Goal: Information Seeking & Learning: Find specific fact

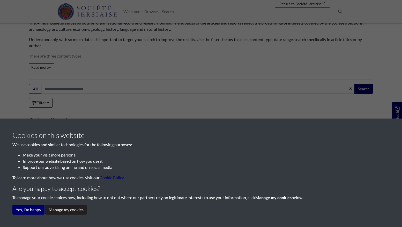
scroll to position [66, 0]
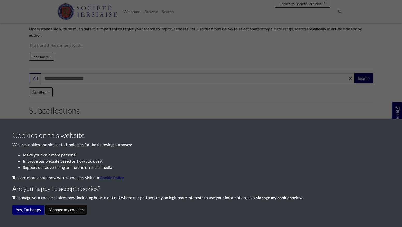
click at [58, 212] on button "Manage my cookies" at bounding box center [66, 210] width 42 height 10
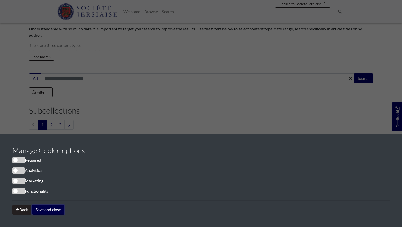
click at [47, 212] on button "Save and close" at bounding box center [48, 210] width 32 height 10
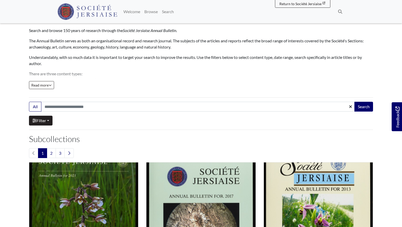
scroll to position [34, 0]
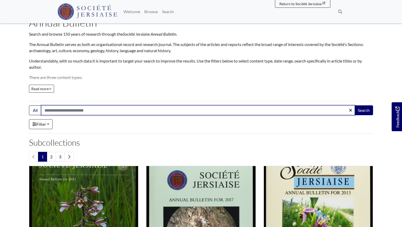
click at [55, 111] on input "Search:" at bounding box center [197, 110] width 313 height 10
type input "********"
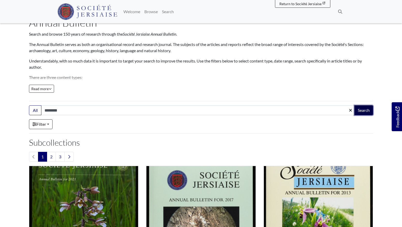
click at [364, 111] on button "Search" at bounding box center [363, 110] width 19 height 10
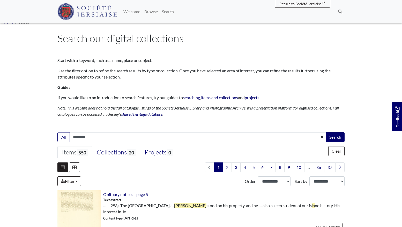
scroll to position [6, 0]
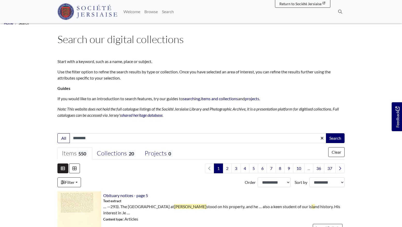
click at [227, 139] on input "********" at bounding box center [198, 138] width 257 height 10
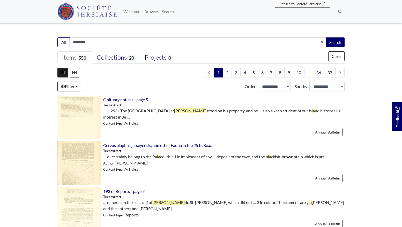
scroll to position [112, 0]
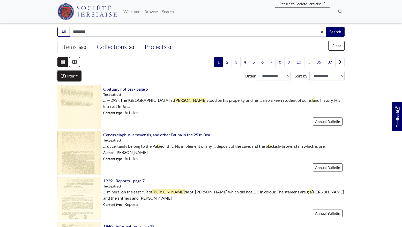
click at [66, 75] on link "Filter" at bounding box center [69, 76] width 24 height 10
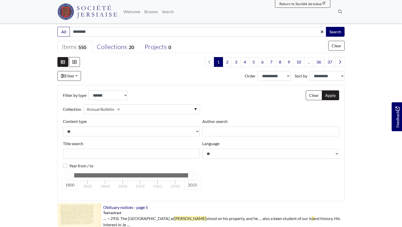
drag, startPoint x: 70, startPoint y: 177, endPoint x: 103, endPoint y: 180, distance: 33.7
click at [103, 178] on div "1800 2025 1800 1832 1864 1896 1929 1961 1993 2025" at bounding box center [131, 175] width 123 height 5
click at [192, 176] on div at bounding box center [192, 175] width 8 height 7
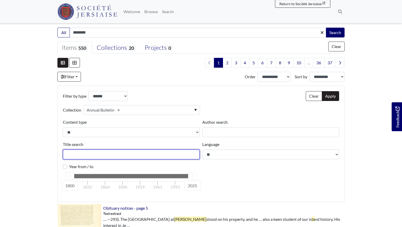
click at [173, 158] on input "Title search" at bounding box center [131, 155] width 137 height 10
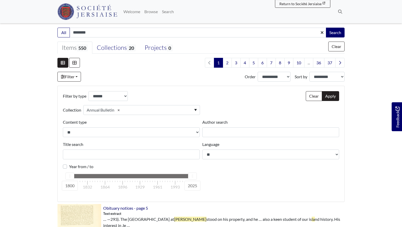
click at [169, 183] on div "1800 1832 1864 1896 1929 1961 1993 2025" at bounding box center [131, 185] width 123 height 14
click at [167, 181] on div at bounding box center [167, 181] width 1 height 1
click at [70, 177] on div "1800" at bounding box center [69, 176] width 9 height 7
click at [69, 167] on label "Year from / to" at bounding box center [81, 167] width 24 height 6
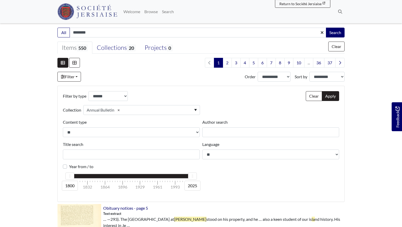
click at [165, 182] on div "1800 1832 1864 1896 1929 1961 1993 2025" at bounding box center [131, 185] width 123 height 14
click at [150, 176] on div at bounding box center [131, 176] width 123 height 4
drag, startPoint x: 175, startPoint y: 182, endPoint x: 163, endPoint y: 182, distance: 11.6
click at [163, 182] on div "1800 1832 1864 1896 1929 1961 1993 2025" at bounding box center [131, 185] width 123 height 14
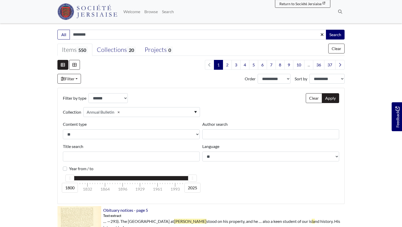
click at [134, 169] on div "Year from / to" at bounding box center [131, 169] width 137 height 6
click at [195, 113] on div "Annual Bulletin ×" at bounding box center [141, 112] width 117 height 10
click at [196, 113] on div "Annual Bulletin ×" at bounding box center [141, 112] width 117 height 10
click at [160, 189] on div "1961" at bounding box center [157, 189] width 9 height 6
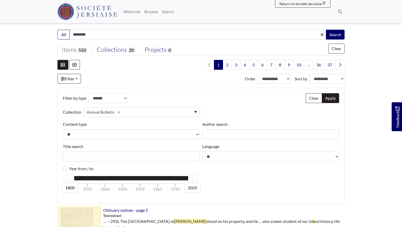
click at [160, 189] on div "1961" at bounding box center [157, 189] width 9 height 6
click at [88, 178] on div at bounding box center [131, 178] width 123 height 4
drag, startPoint x: 80, startPoint y: 178, endPoint x: 119, endPoint y: 180, distance: 39.3
click at [119, 180] on div at bounding box center [131, 178] width 123 height 4
drag, startPoint x: 130, startPoint y: 179, endPoint x: 104, endPoint y: 181, distance: 25.9
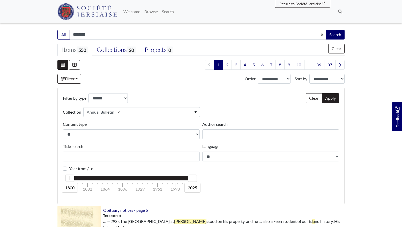
click at [104, 181] on div "1800 2025 1800 1832 1864 1896 1929 1961 1993 2025" at bounding box center [131, 178] width 123 height 5
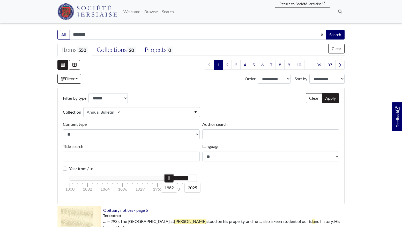
drag, startPoint x: 71, startPoint y: 180, endPoint x: 170, endPoint y: 185, distance: 99.1
click at [170, 182] on div "1982" at bounding box center [169, 178] width 9 height 7
drag, startPoint x: 191, startPoint y: 179, endPoint x: 175, endPoint y: 179, distance: 16.0
click at [175, 179] on div at bounding box center [176, 178] width 8 height 7
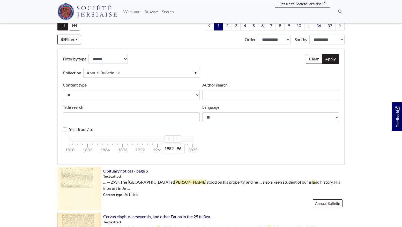
scroll to position [148, 0]
click at [329, 60] on button "Apply" at bounding box center [329, 60] width 17 height 10
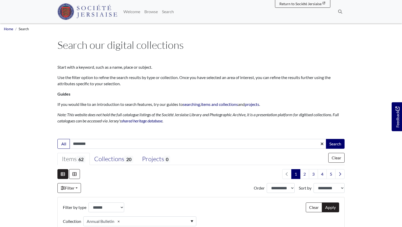
select select "***"
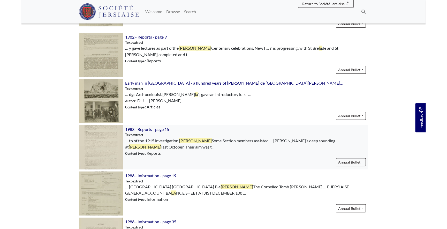
scroll to position [610, 0]
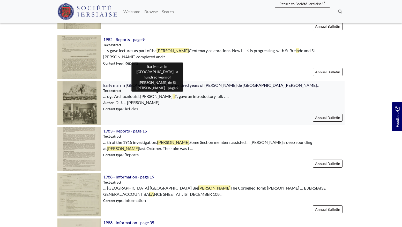
click at [121, 86] on span "Early man in Jersey - a hundred years of La Cotte de St Brel..." at bounding box center [211, 85] width 216 height 5
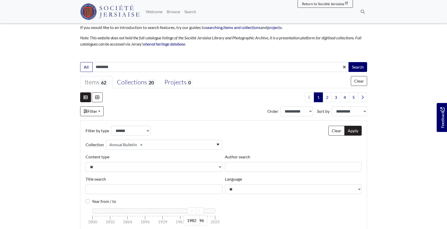
scroll to position [0, 0]
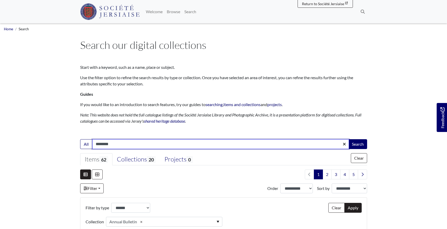
drag, startPoint x: 112, startPoint y: 145, endPoint x: 53, endPoint y: 122, distance: 63.6
click at [92, 142] on input "********" at bounding box center [220, 144] width 257 height 10
type input "**********"
click at [348, 139] on button "Search" at bounding box center [357, 144] width 19 height 10
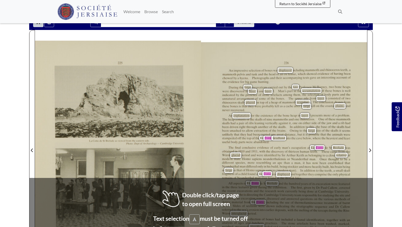
scroll to position [103, 0]
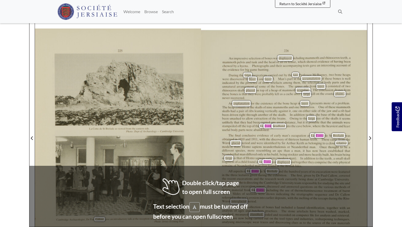
click at [188, 135] on div "225 1,;1 (‘nuc dc SI Brclzldc m \ “3“ cd 1mm 1hr cuslcrn ~1th I’lmm: [)upl 11/ …" at bounding box center [118, 140] width 166 height 224
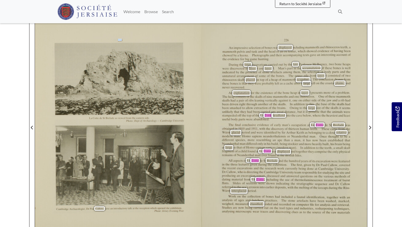
scroll to position [114, 0]
click at [261, 118] on div "226 An impressive selection of bones was displayed including mammoth and rhinoc…" at bounding box center [284, 130] width 166 height 223
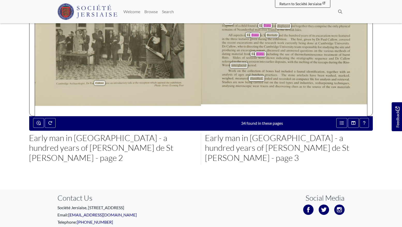
scroll to position [235, 0]
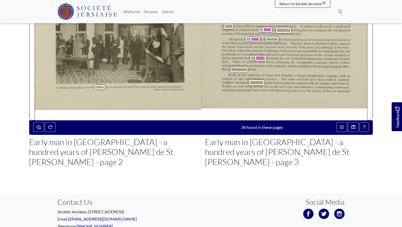
click at [111, 137] on h2 "Early man in Jersey - a hundred years of La Cotte de St Brelade - page 2" at bounding box center [113, 152] width 168 height 30
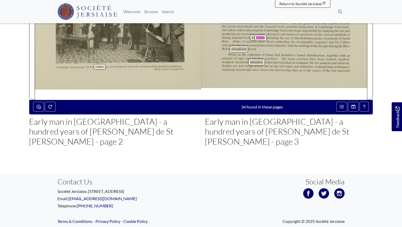
scroll to position [256, 0]
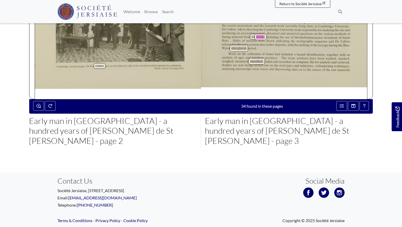
click at [229, 119] on h2 "Early man in Jersey - a hundred years of La Cotte de St Brelade - page 3" at bounding box center [289, 131] width 168 height 30
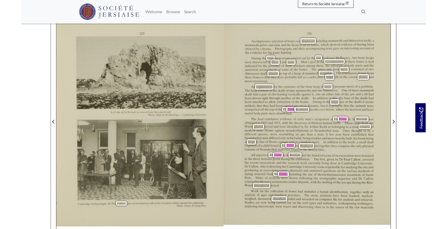
scroll to position [119, 0]
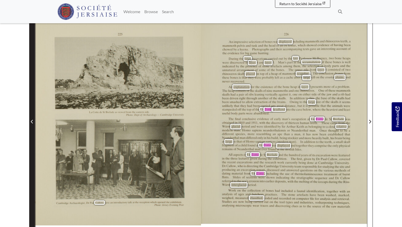
click at [32, 120] on icon "Previous Page" at bounding box center [32, 122] width 2 height 4
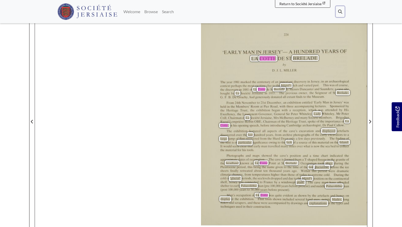
click at [339, 11] on icon at bounding box center [340, 12] width 4 height 4
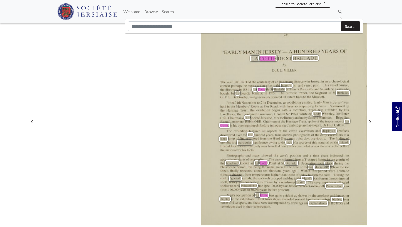
click at [172, 115] on div "224 ‘EARLY MAN IN JERSEY’— A HUNDRED YEARS OF LA COTTE DE ST BRELADE by D. J. L…" at bounding box center [201, 118] width 332 height 235
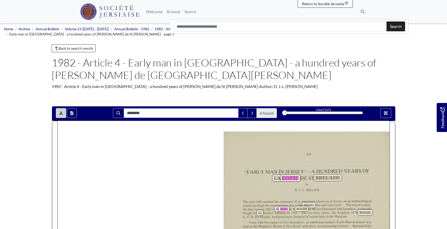
click at [166, 109] on input "********" at bounding box center [181, 113] width 115 height 10
type input "**********"
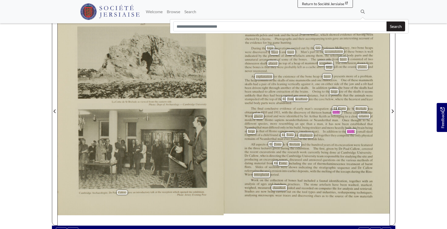
scroll to position [131, 0]
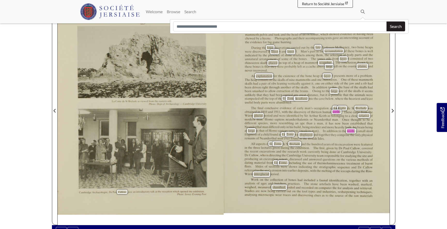
click at [338, 159] on div "All aspects of La Cotte de St Brelade and the hundred years of its excavation w…" at bounding box center [308, 158] width 128 height 33
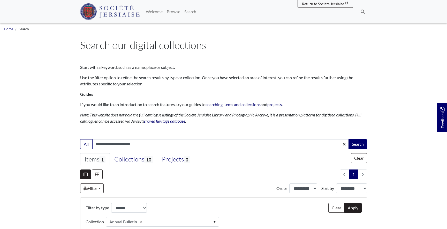
select select "***"
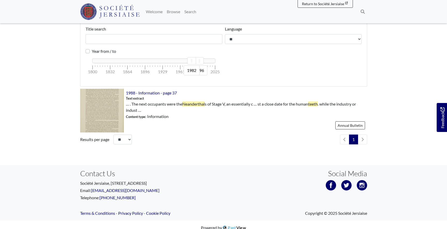
scroll to position [231, 0]
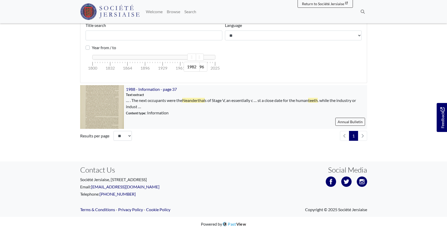
click at [105, 109] on img at bounding box center [102, 107] width 44 height 44
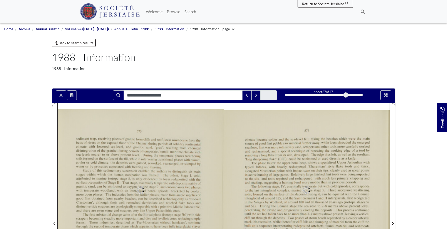
type input "**********"
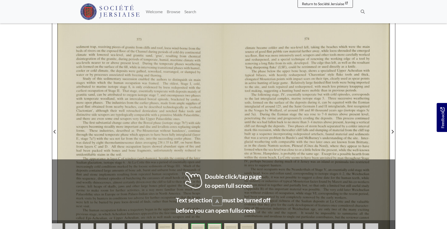
scroll to position [93, 0]
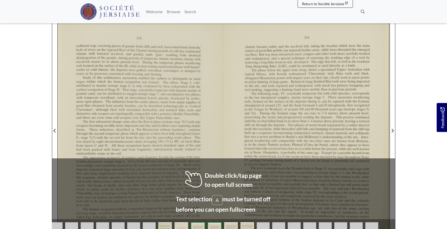
click at [165, 118] on div at bounding box center [141, 127] width 166 height 235
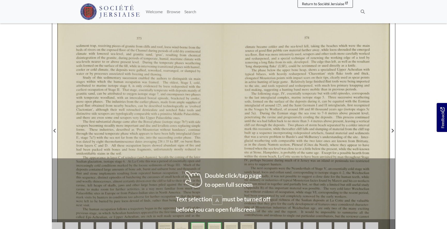
click at [165, 118] on div at bounding box center [141, 127] width 166 height 235
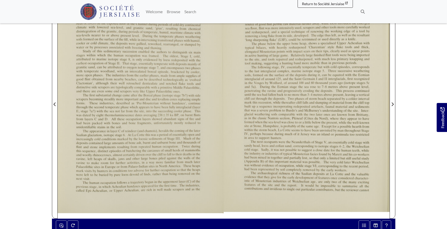
scroll to position [117, 0]
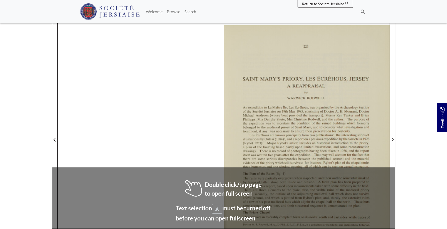
scroll to position [103, 0]
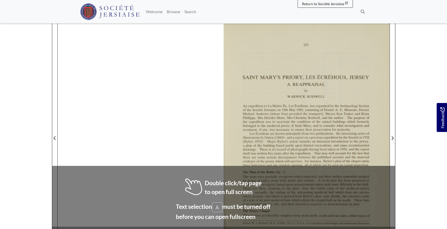
click at [275, 102] on div at bounding box center [307, 135] width 166 height 235
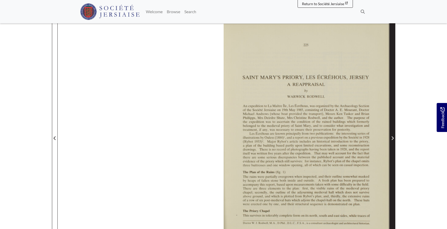
click at [392, 136] on icon "Next Page" at bounding box center [392, 138] width 3 height 4
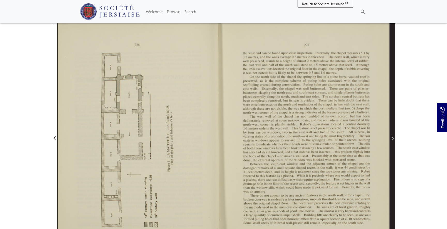
click at [392, 135] on span "Next Page" at bounding box center [392, 138] width 5 height 6
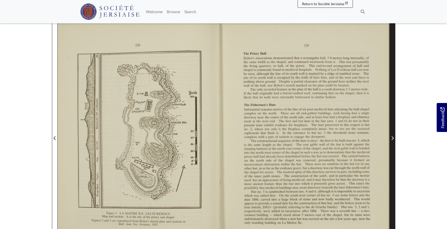
click at [392, 135] on span "Next Page" at bounding box center [392, 138] width 5 height 6
